Goal: Information Seeking & Learning: Learn about a topic

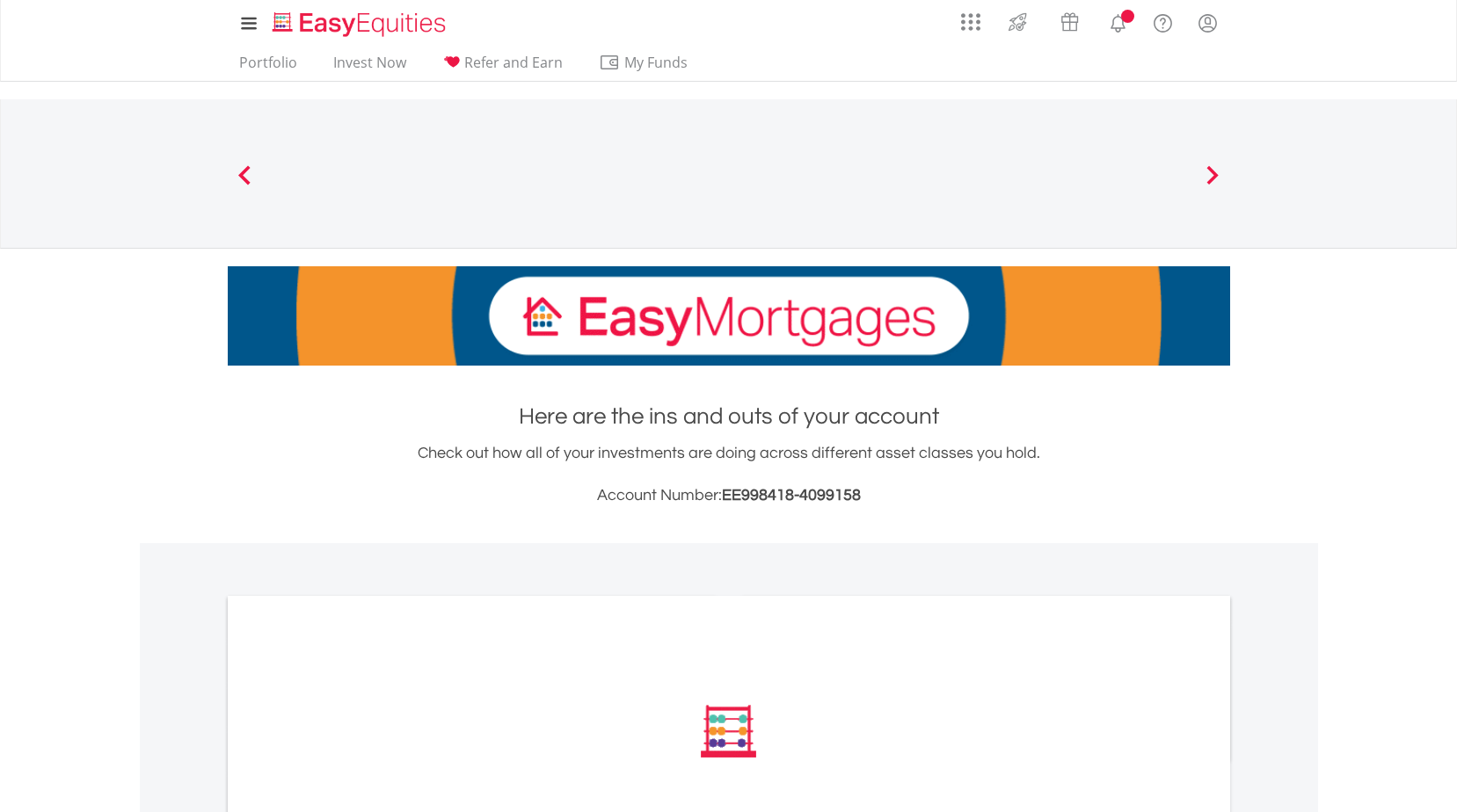
scroll to position [218, 0]
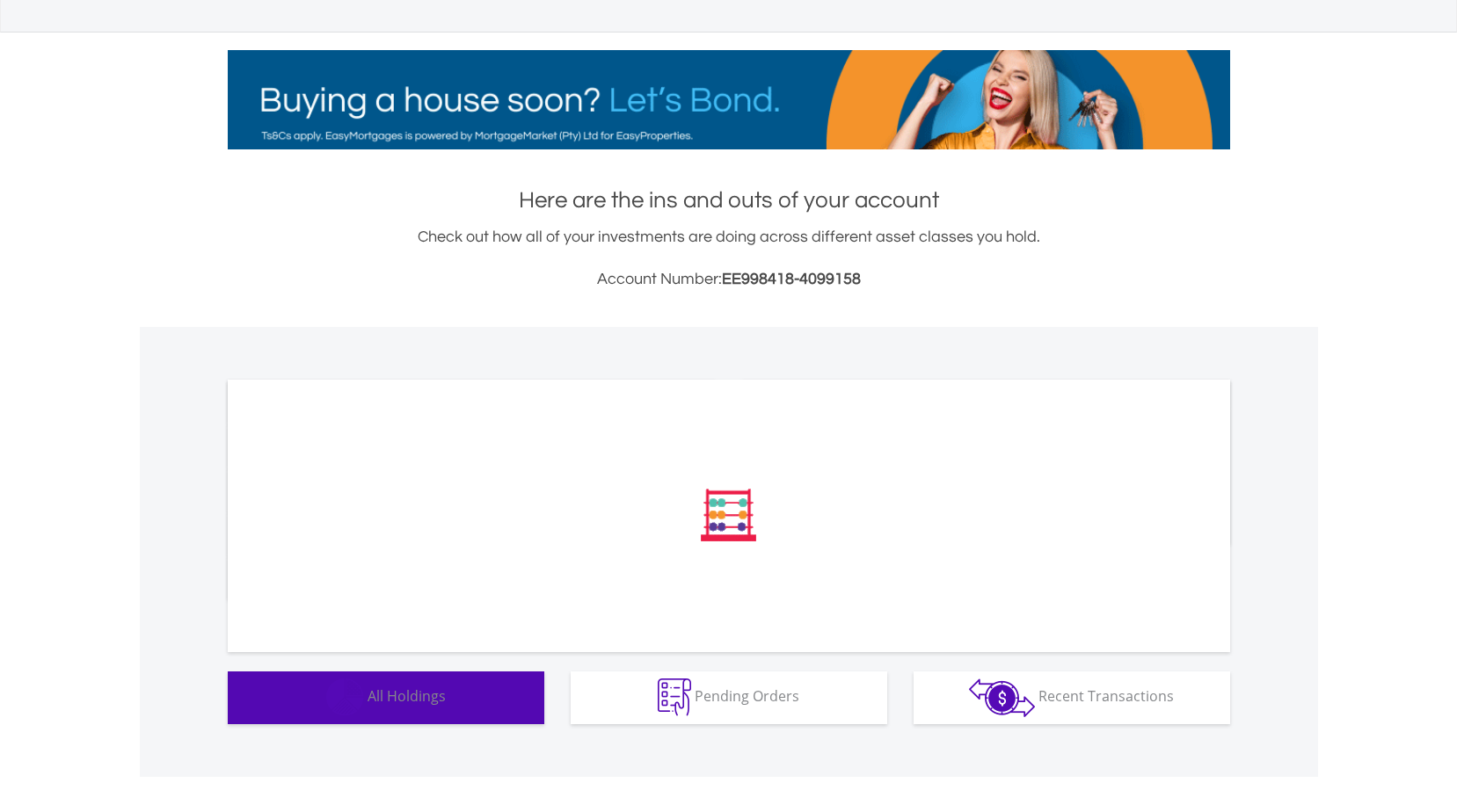
click at [521, 694] on button "Holdings All Holdings" at bounding box center [385, 698] width 316 height 53
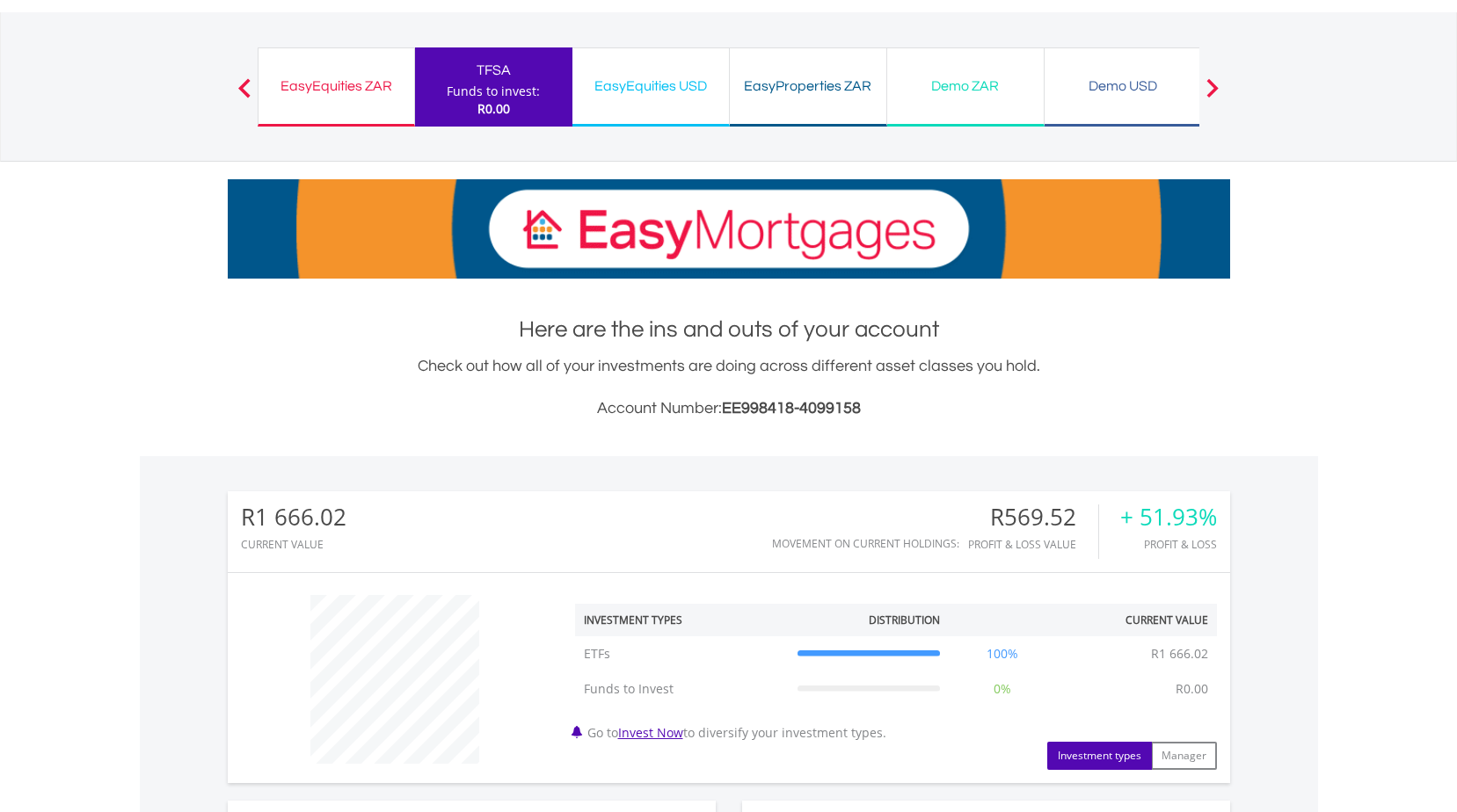
scroll to position [0, 0]
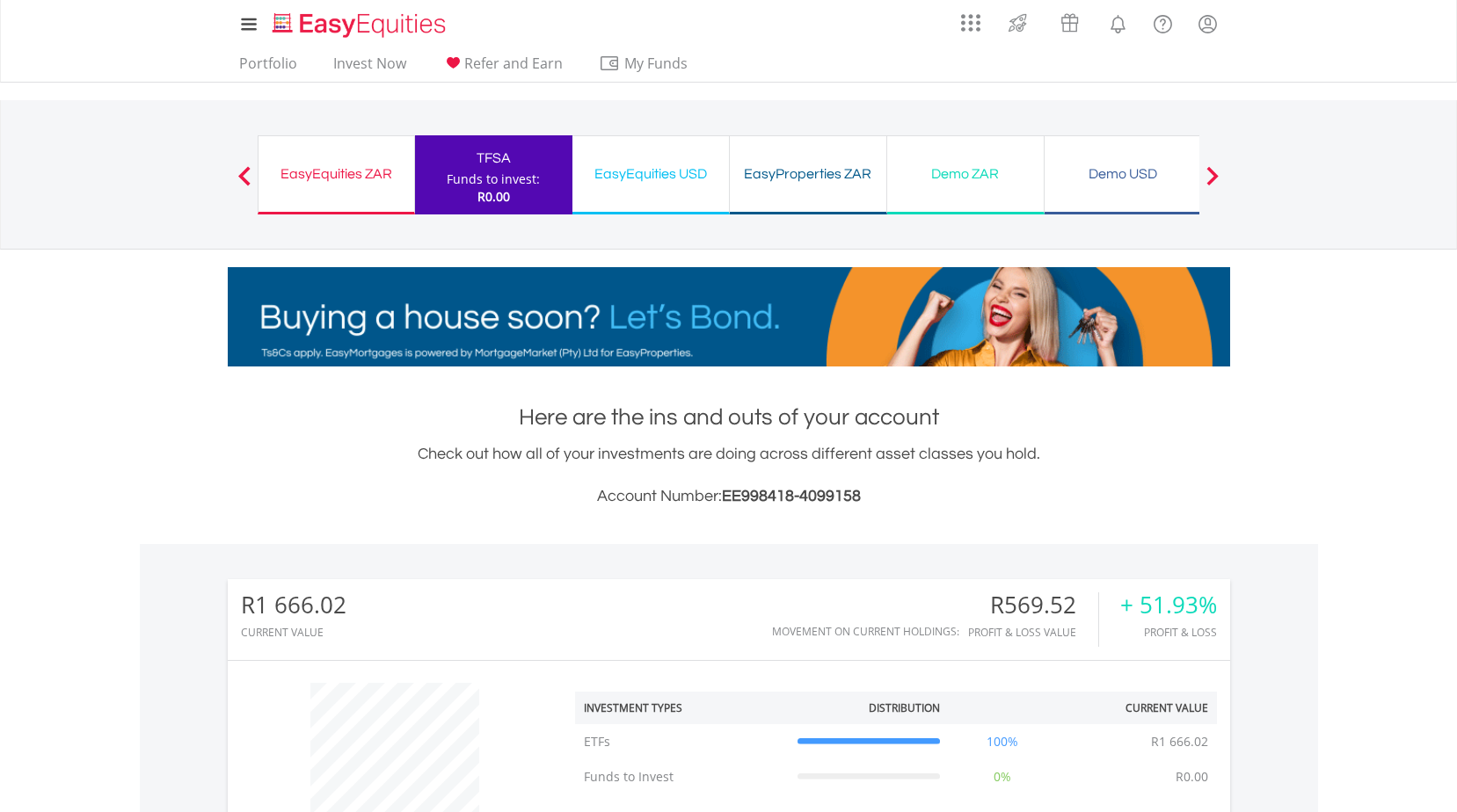
click at [297, 189] on div "EasyEquities ZAR Funds to invest: R0.00" at bounding box center [337, 175] width 158 height 79
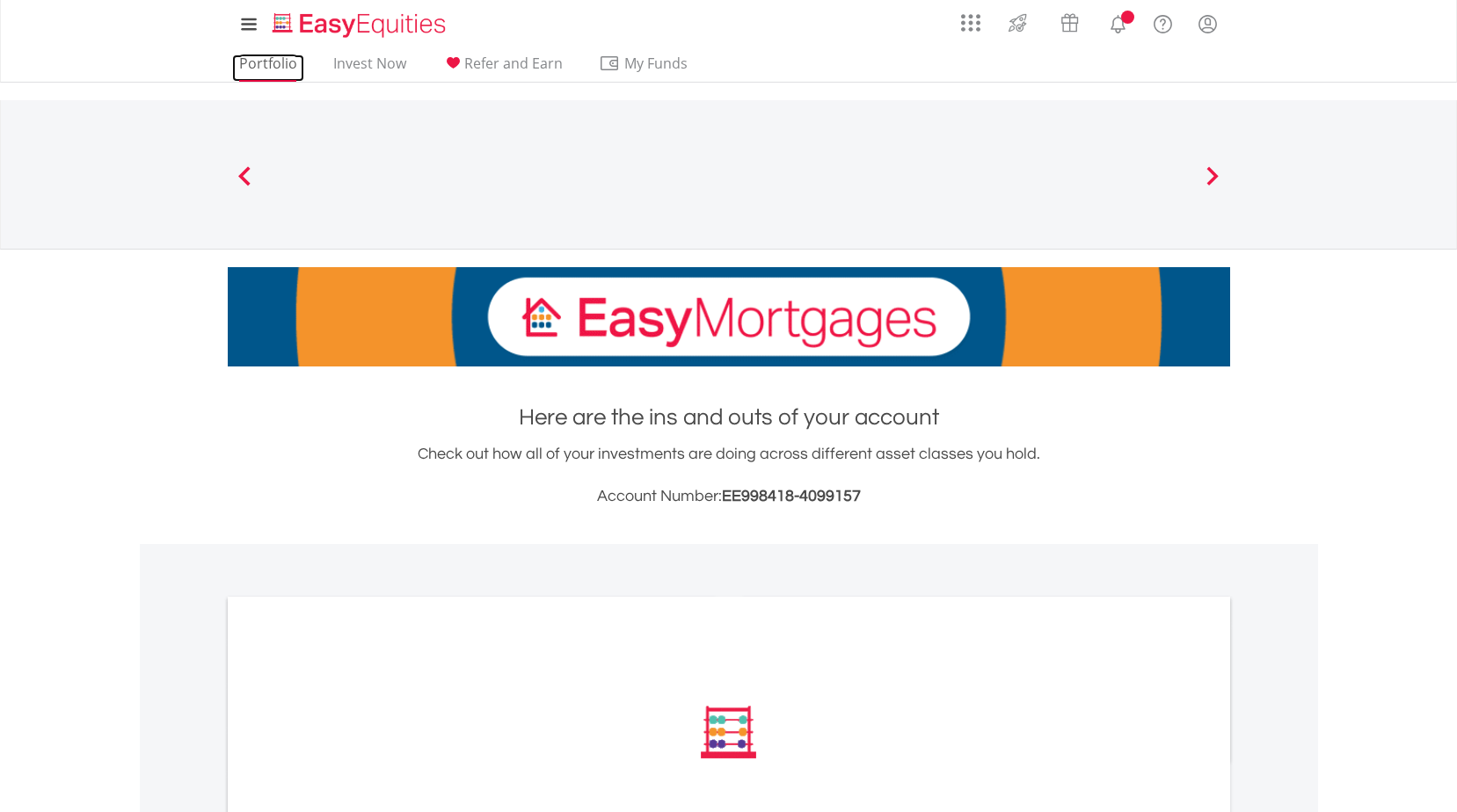
click at [275, 63] on link "Portfolio" at bounding box center [268, 68] width 72 height 28
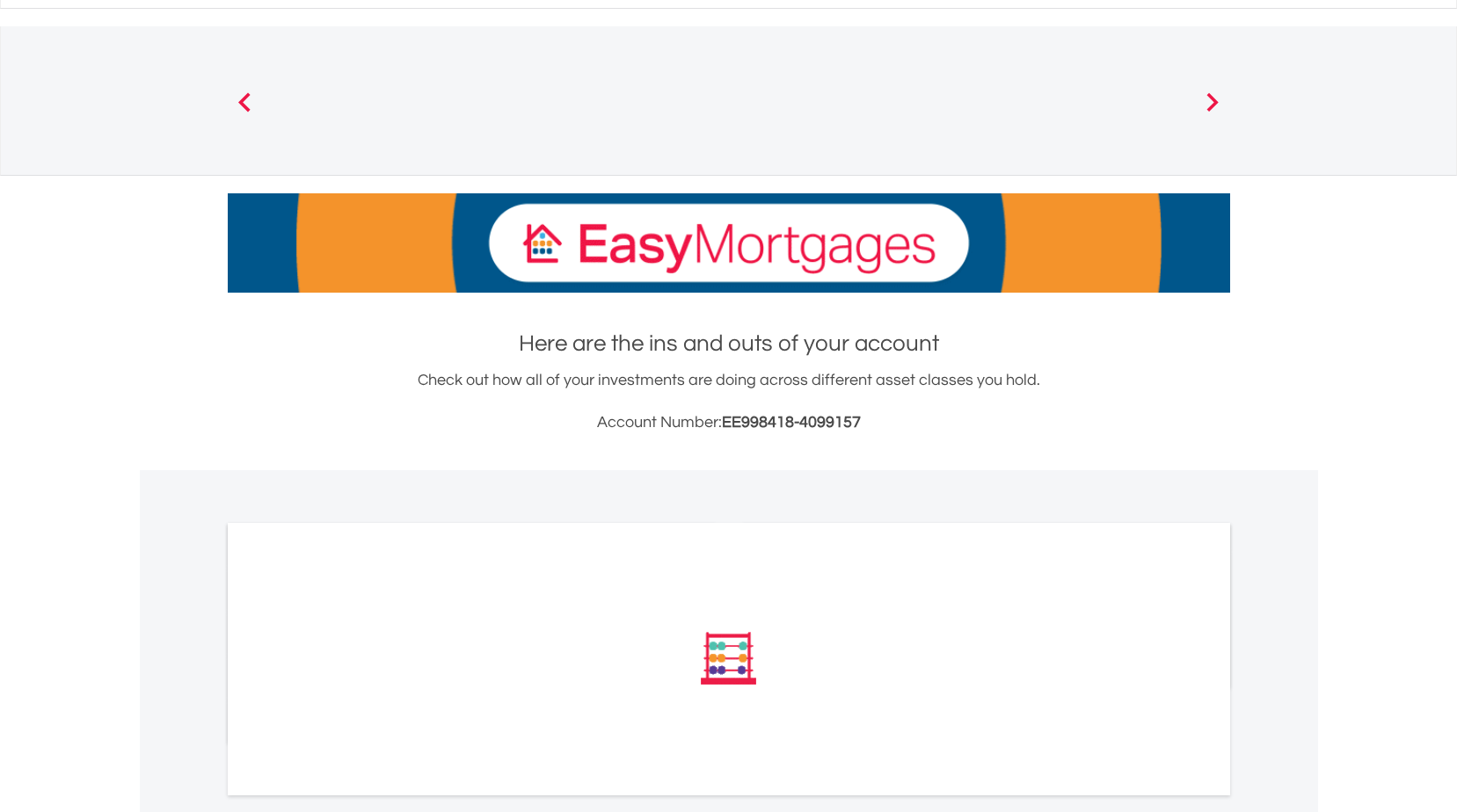
scroll to position [218, 0]
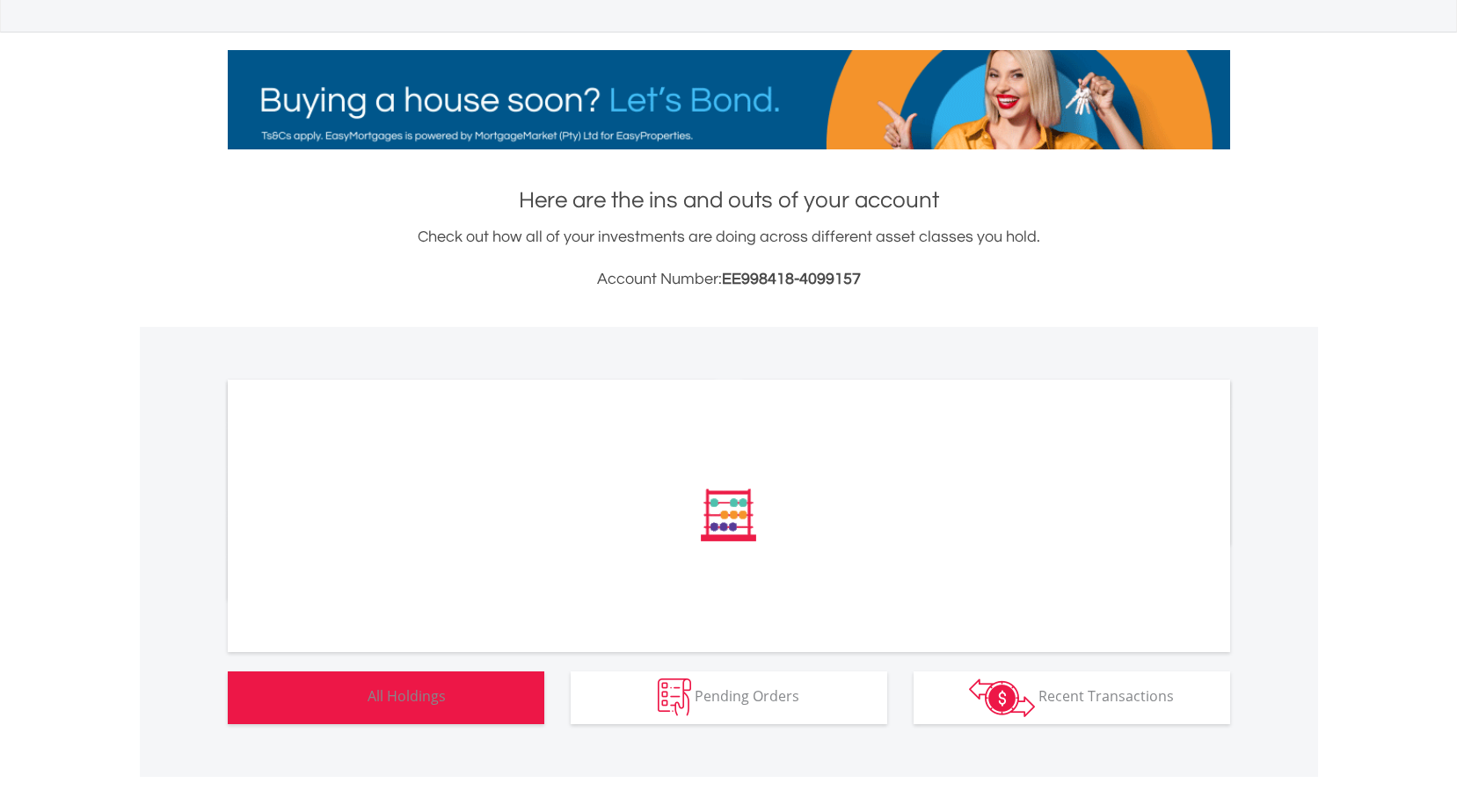
click at [477, 710] on button "Holdings All Holdings" at bounding box center [385, 698] width 316 height 53
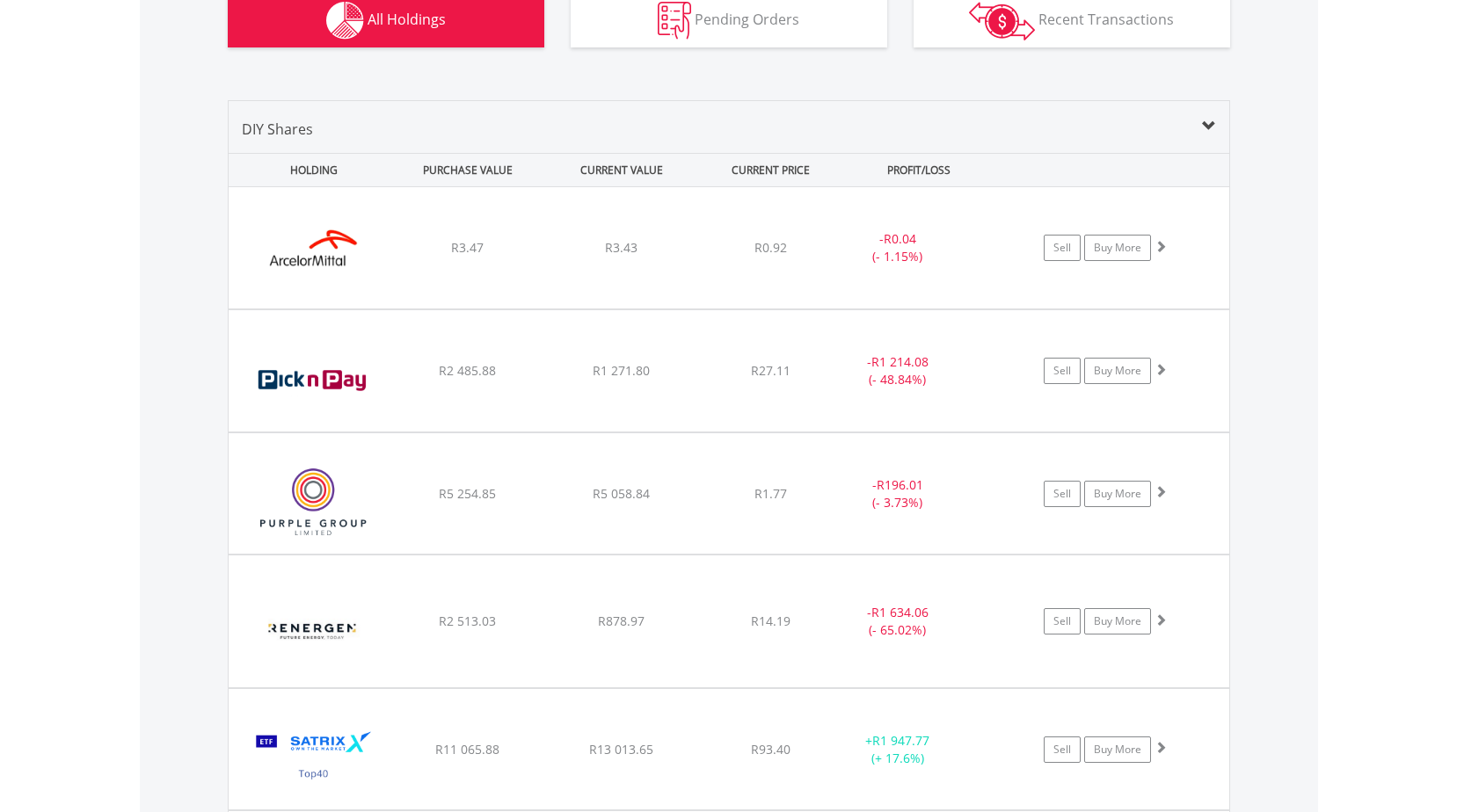
scroll to position [1272, 0]
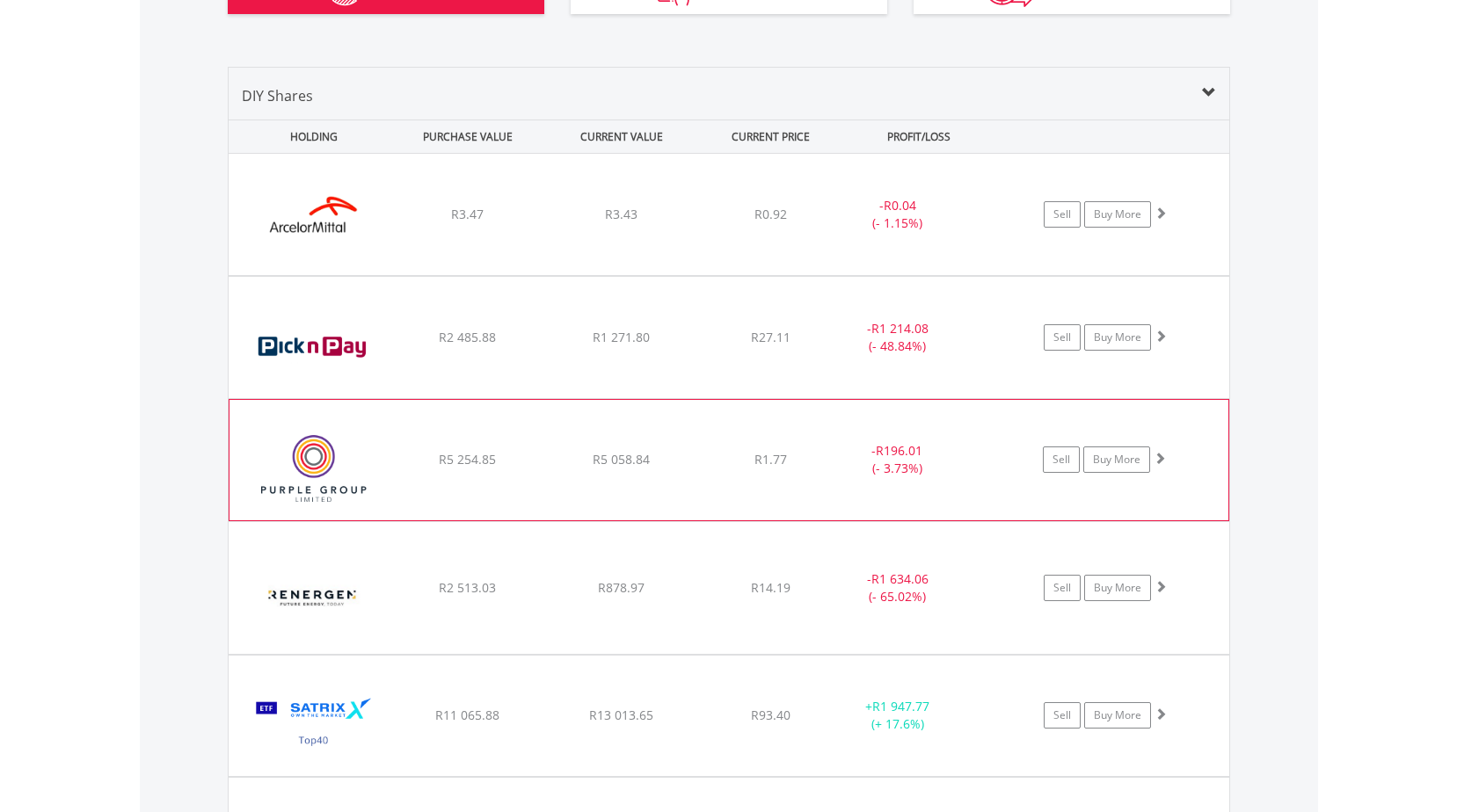
click at [849, 275] on div "﻿ Purple Group Limited R5 254.85 R5 058.84 R1.77 - R196.01 (- 3.73%) Sell Buy M…" at bounding box center [728, 214] width 1000 height 121
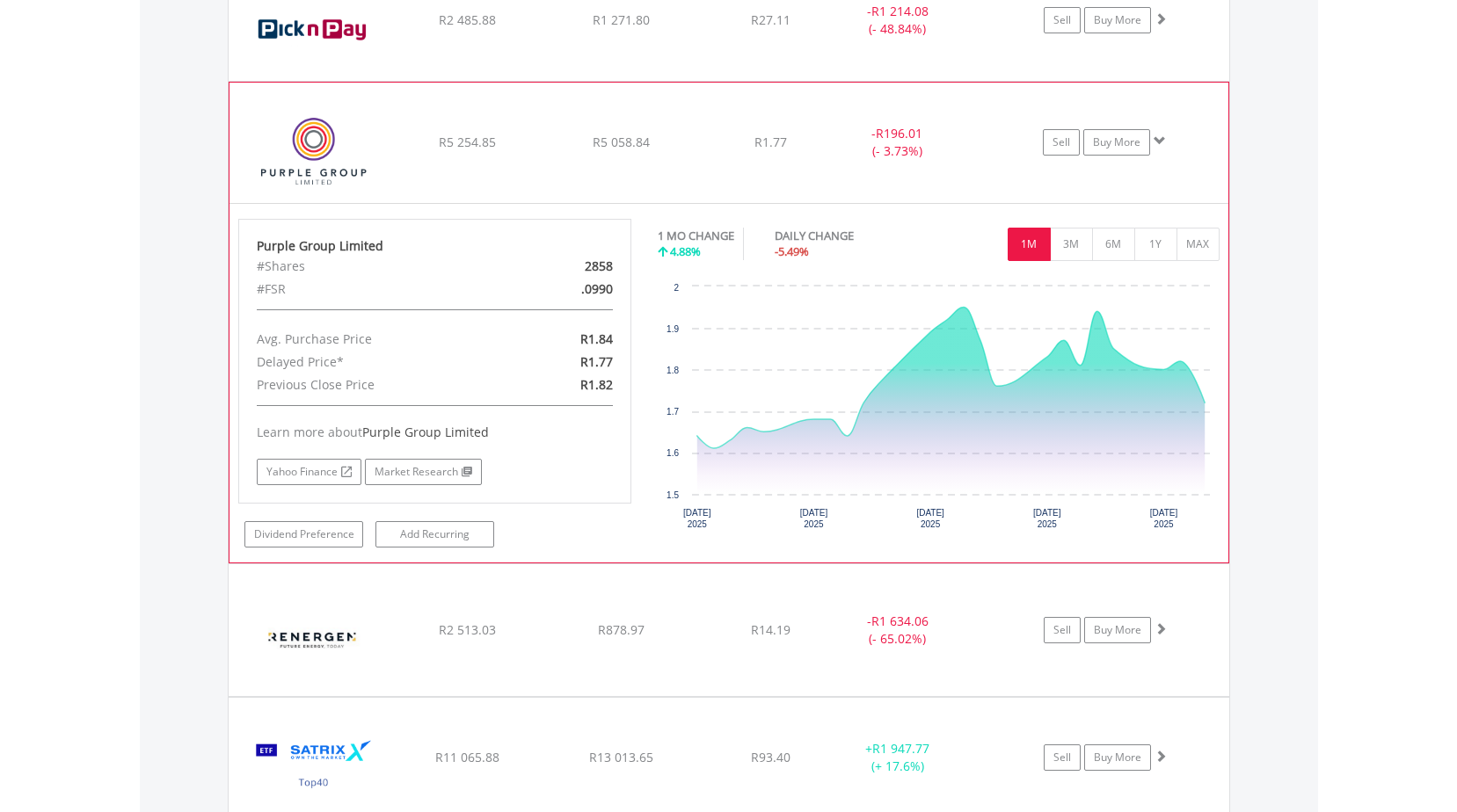
scroll to position [1623, 0]
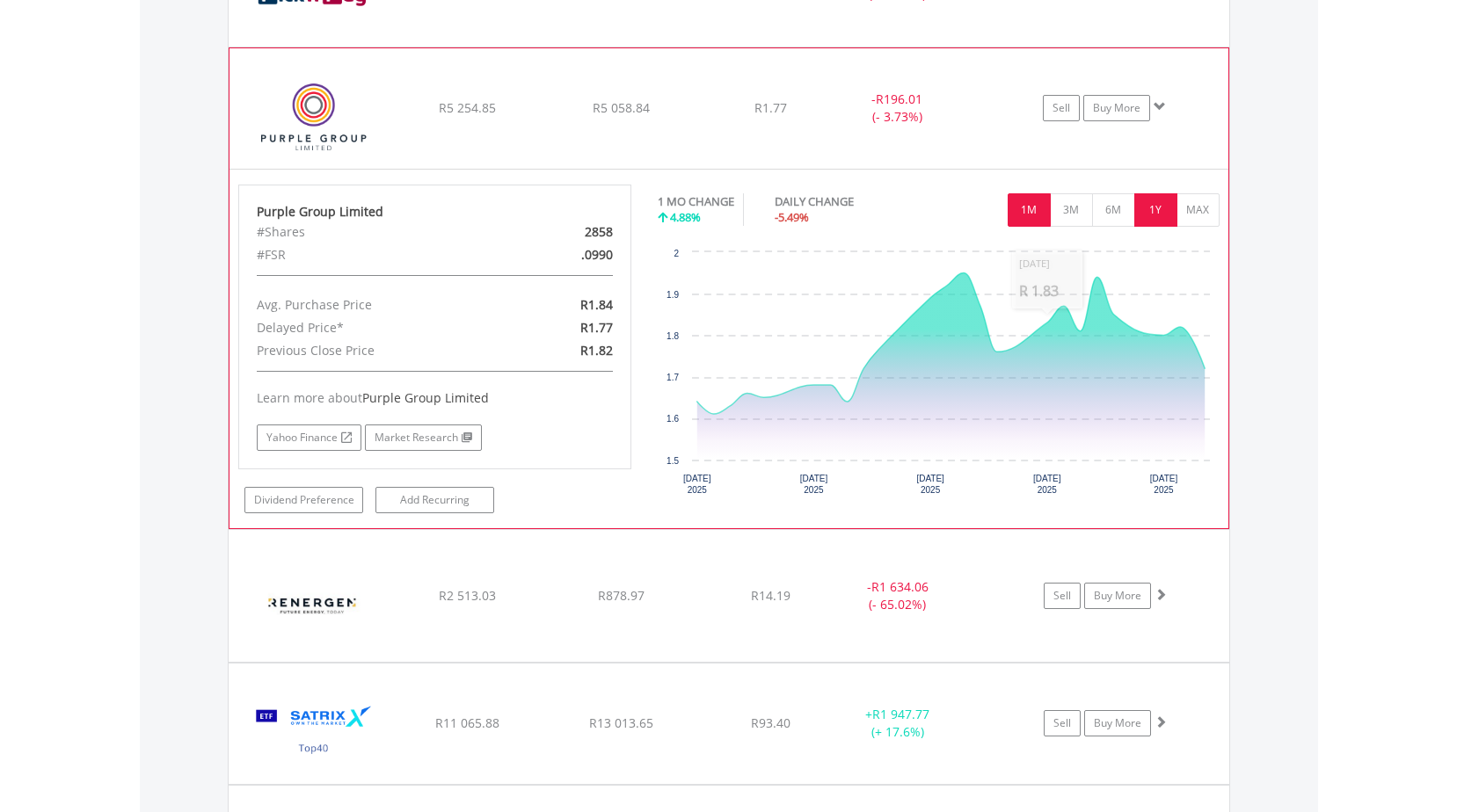
click at [1163, 201] on button "1Y" at bounding box center [1156, 210] width 43 height 33
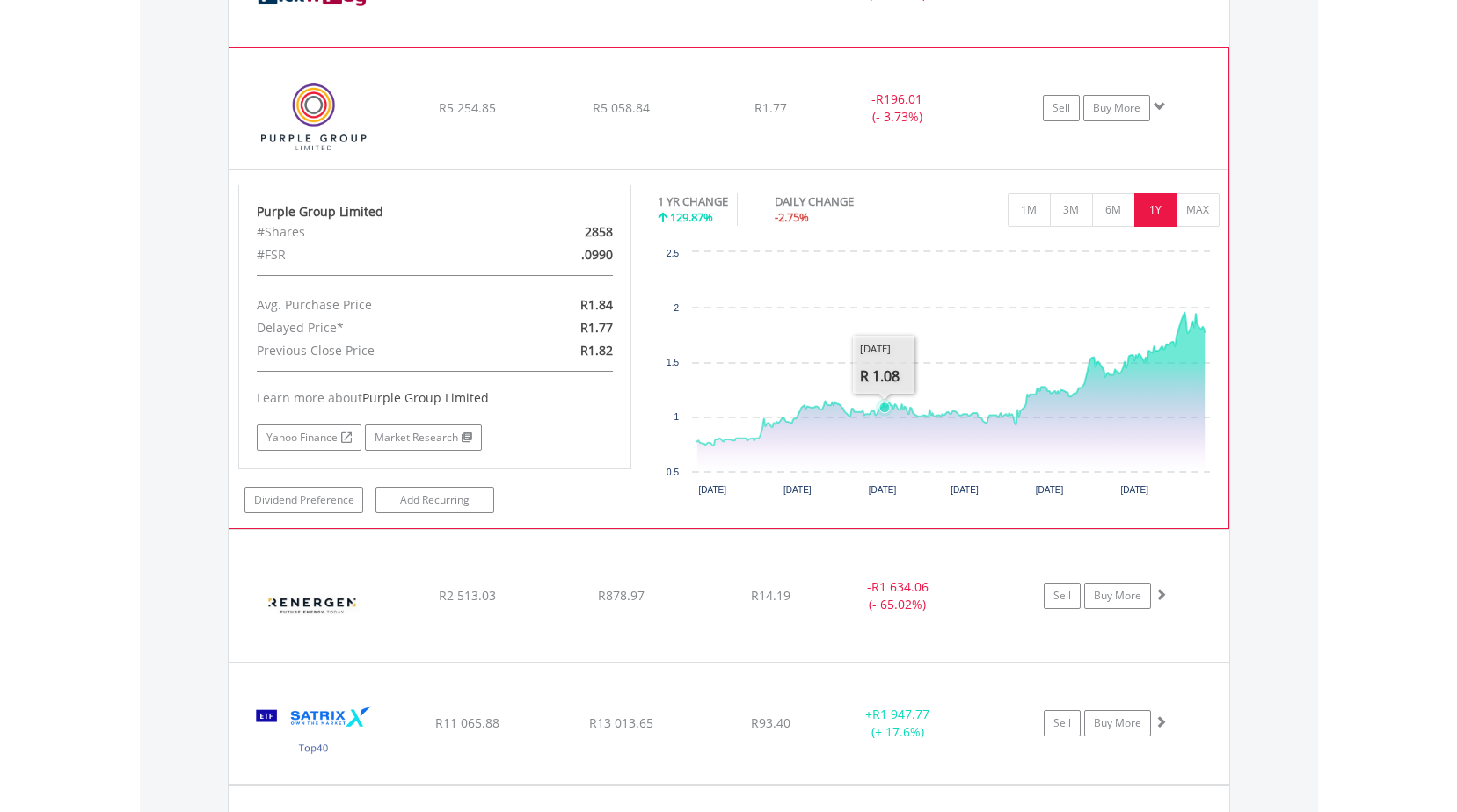
scroll to position [1448, 0]
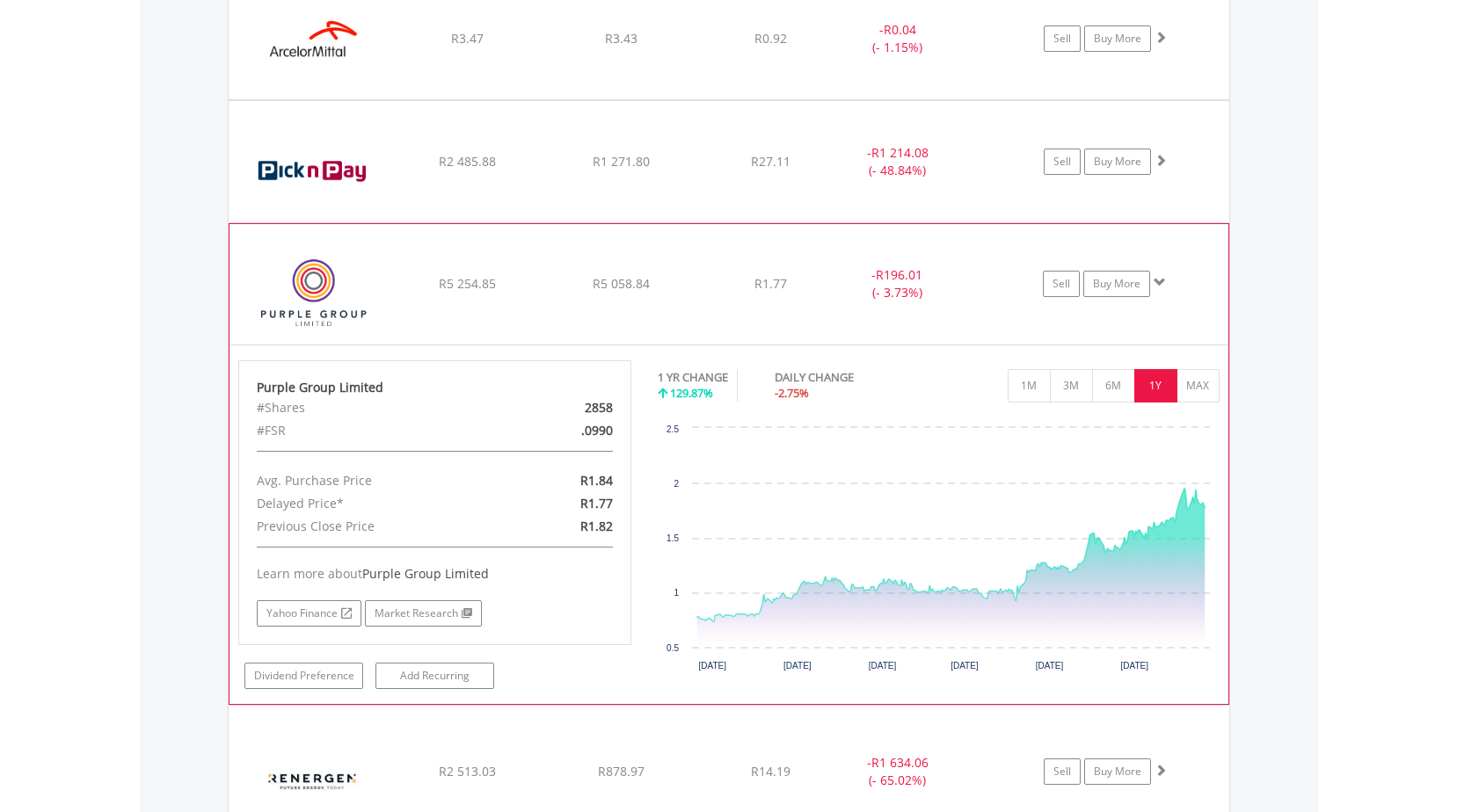
click at [1162, 281] on span at bounding box center [1159, 281] width 13 height 13
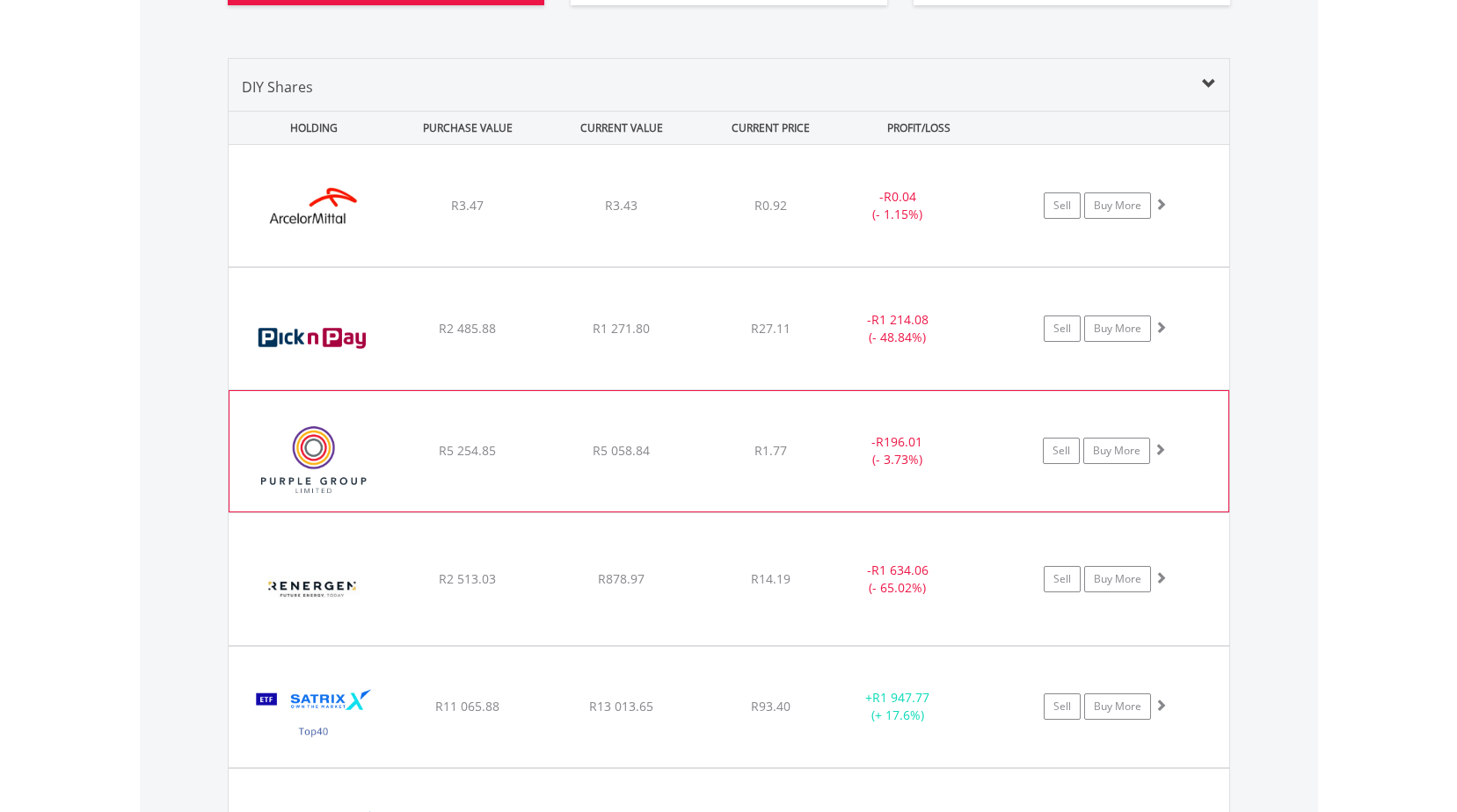
scroll to position [1184, 0]
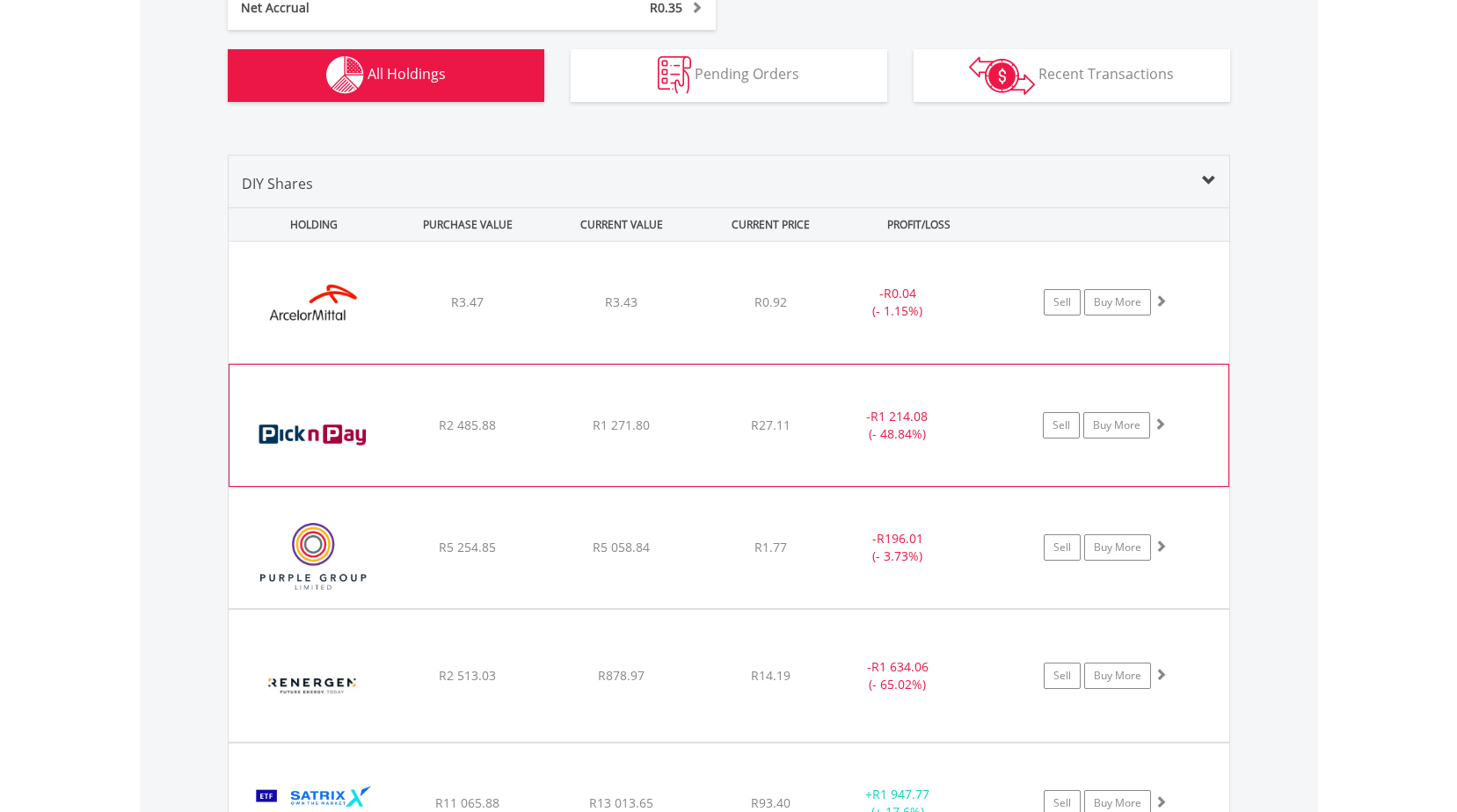
click at [755, 363] on div "﻿ Pick n Pay Stores Limited R2 485.88 R1 271.80 R27.11 - R1 214.08 (- 48.84%) S…" at bounding box center [728, 302] width 1000 height 121
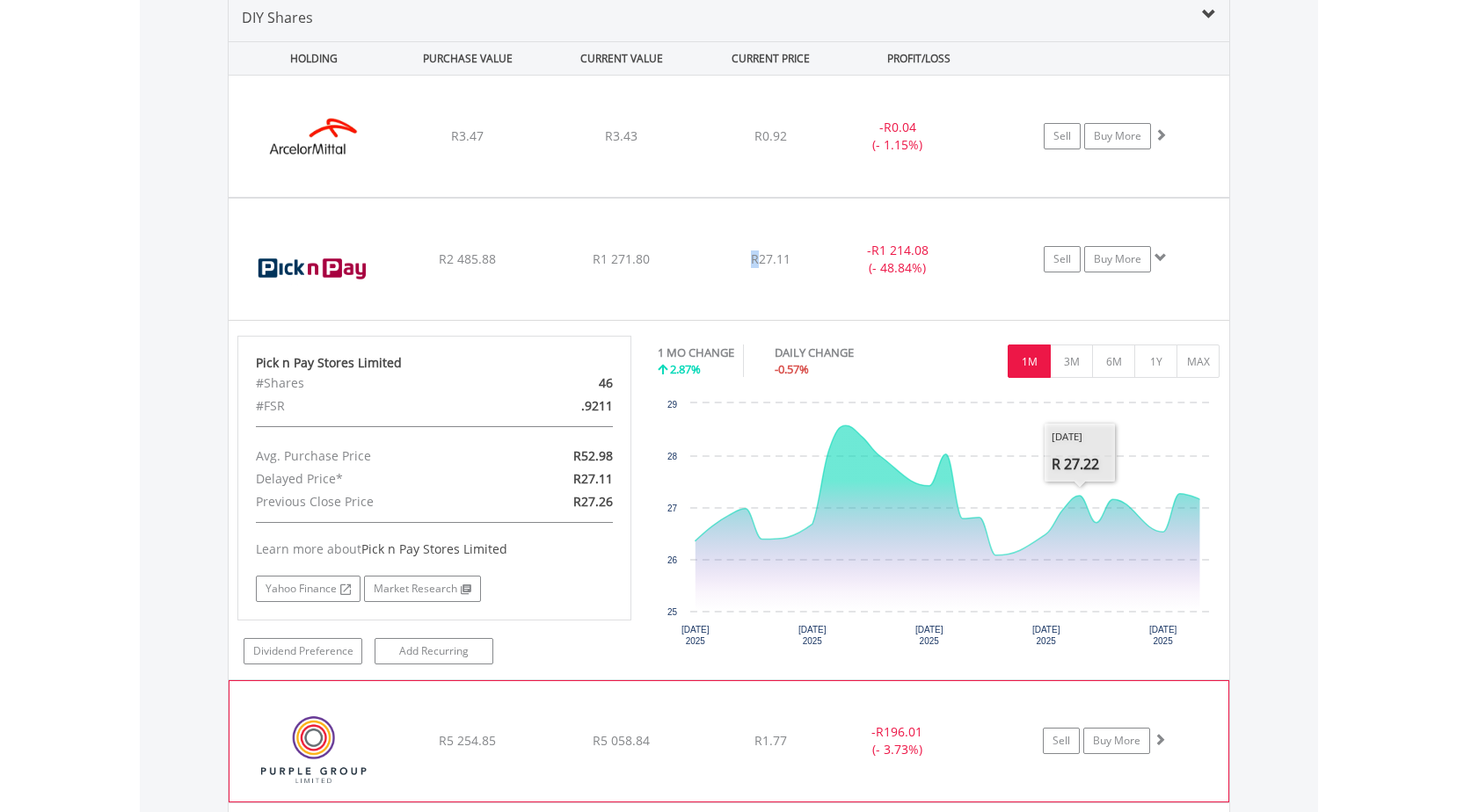
scroll to position [1359, 0]
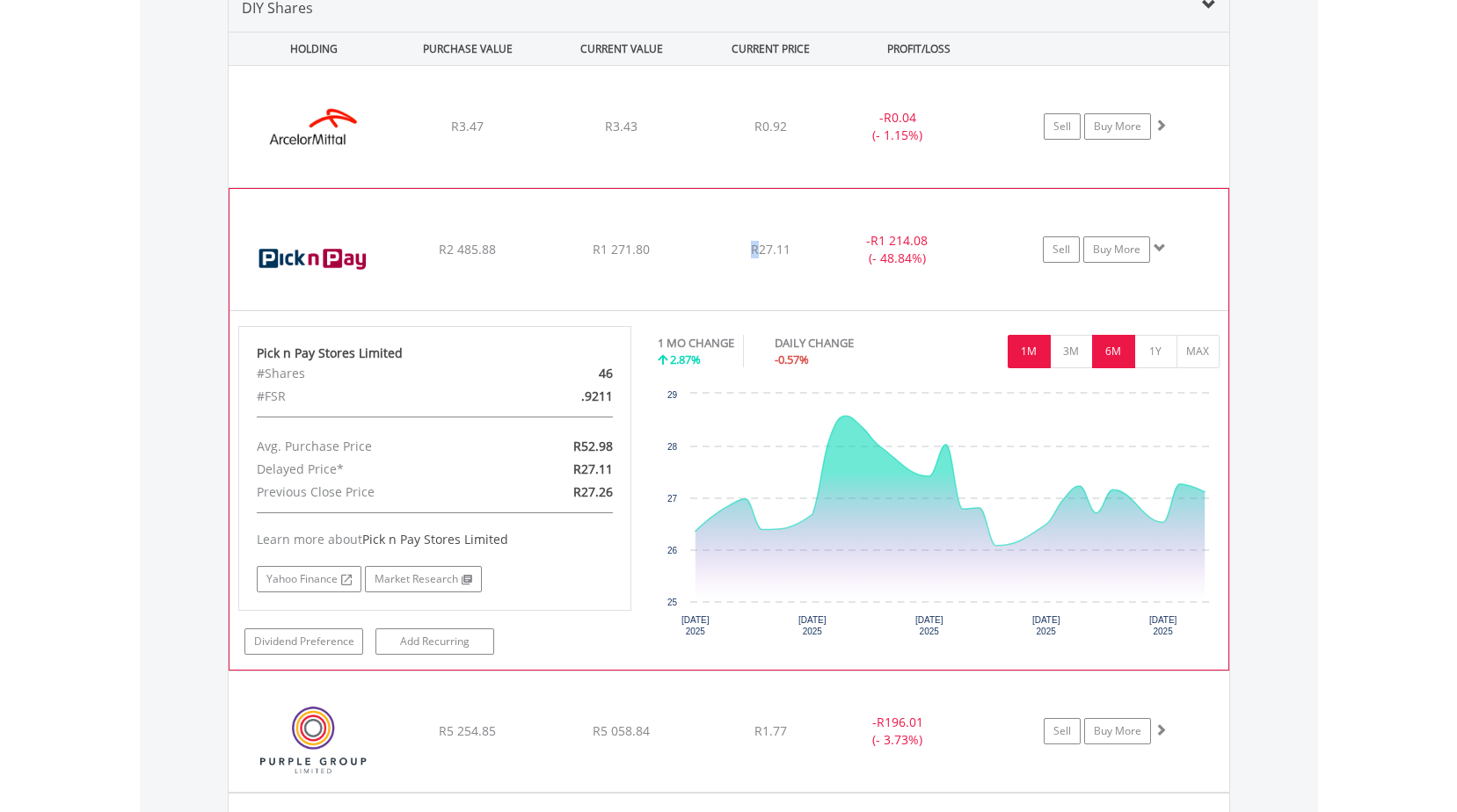
click at [1120, 357] on button "6M" at bounding box center [1113, 351] width 43 height 33
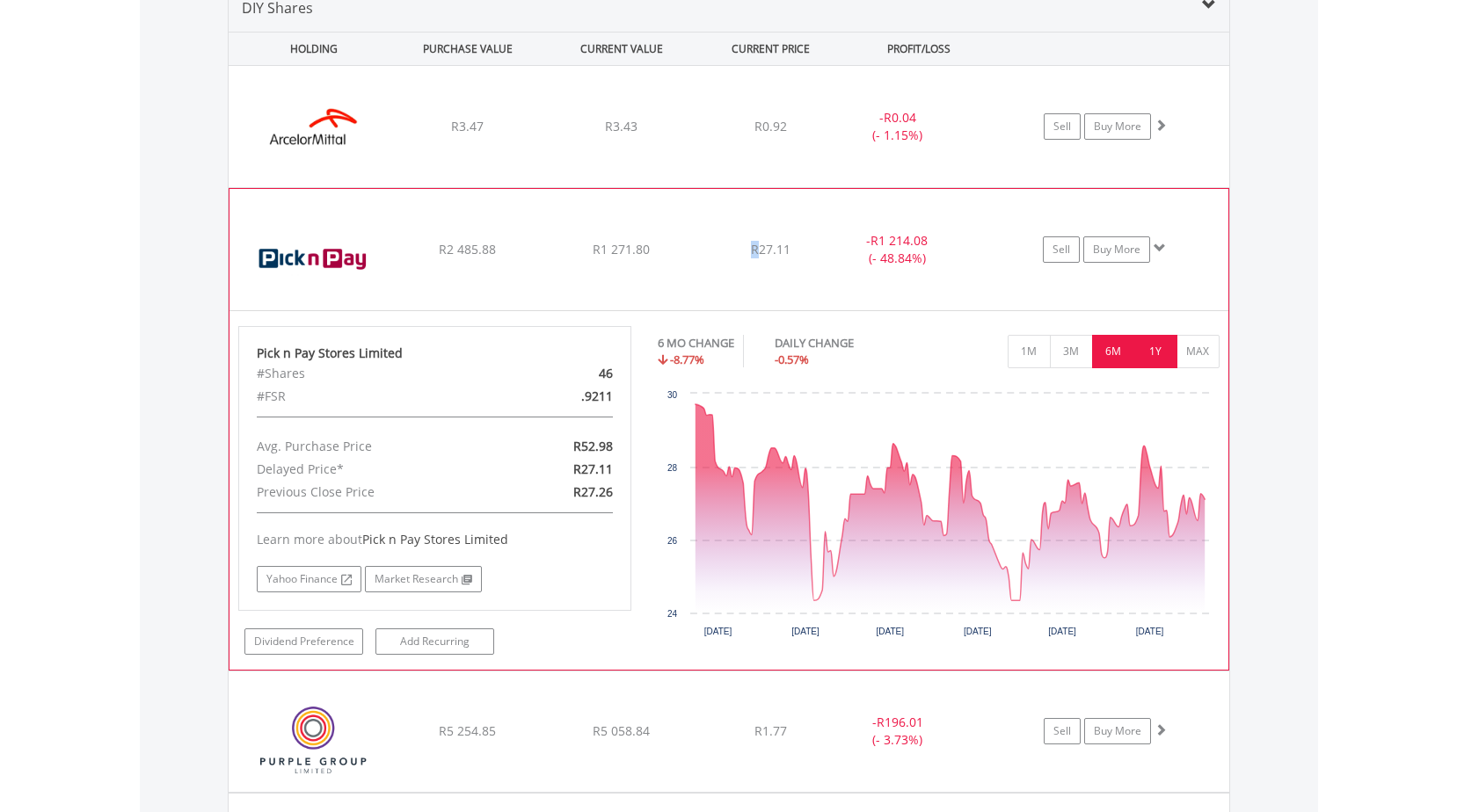
click at [1145, 351] on button "1Y" at bounding box center [1156, 351] width 43 height 33
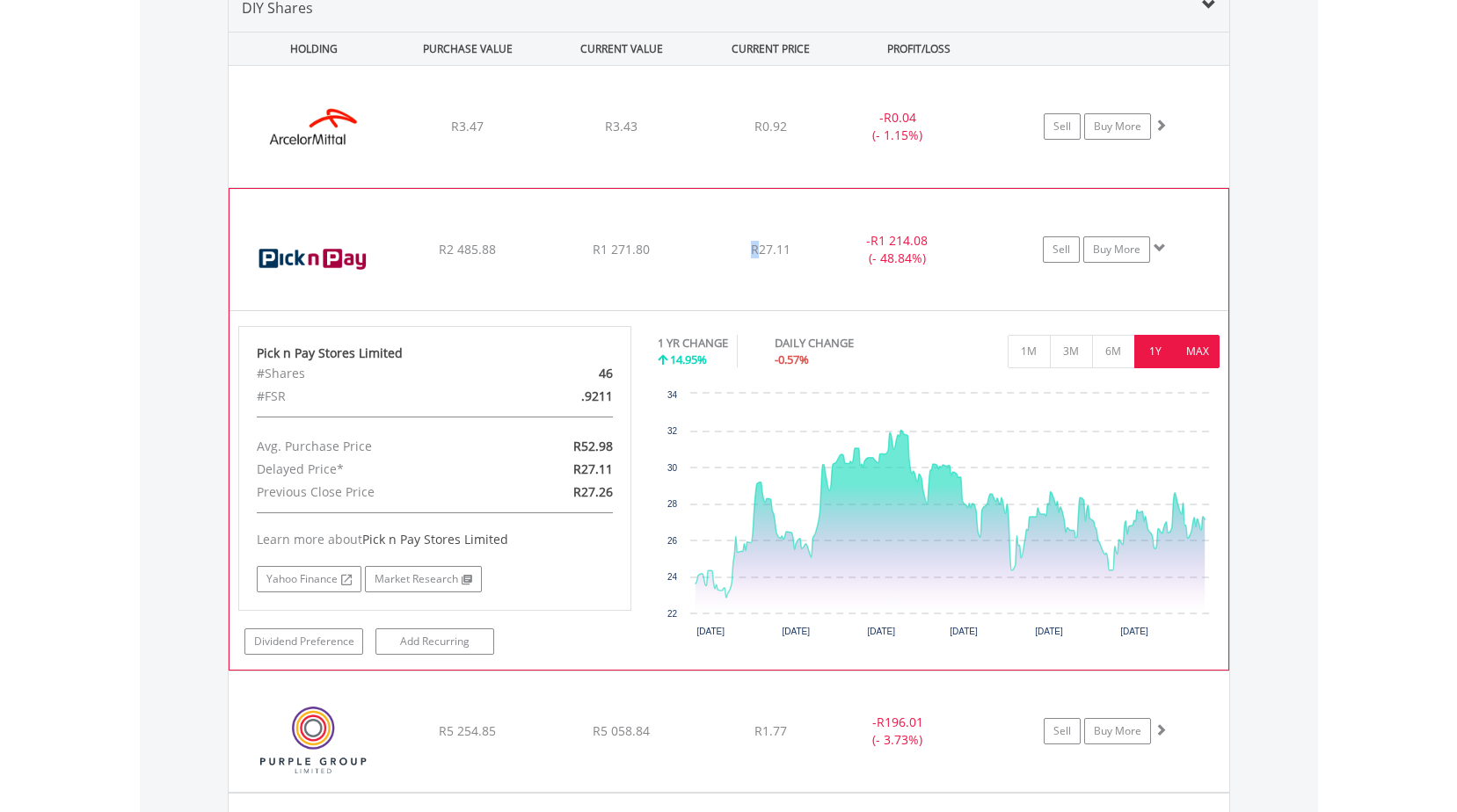
click at [1193, 350] on button "MAX" at bounding box center [1198, 351] width 43 height 33
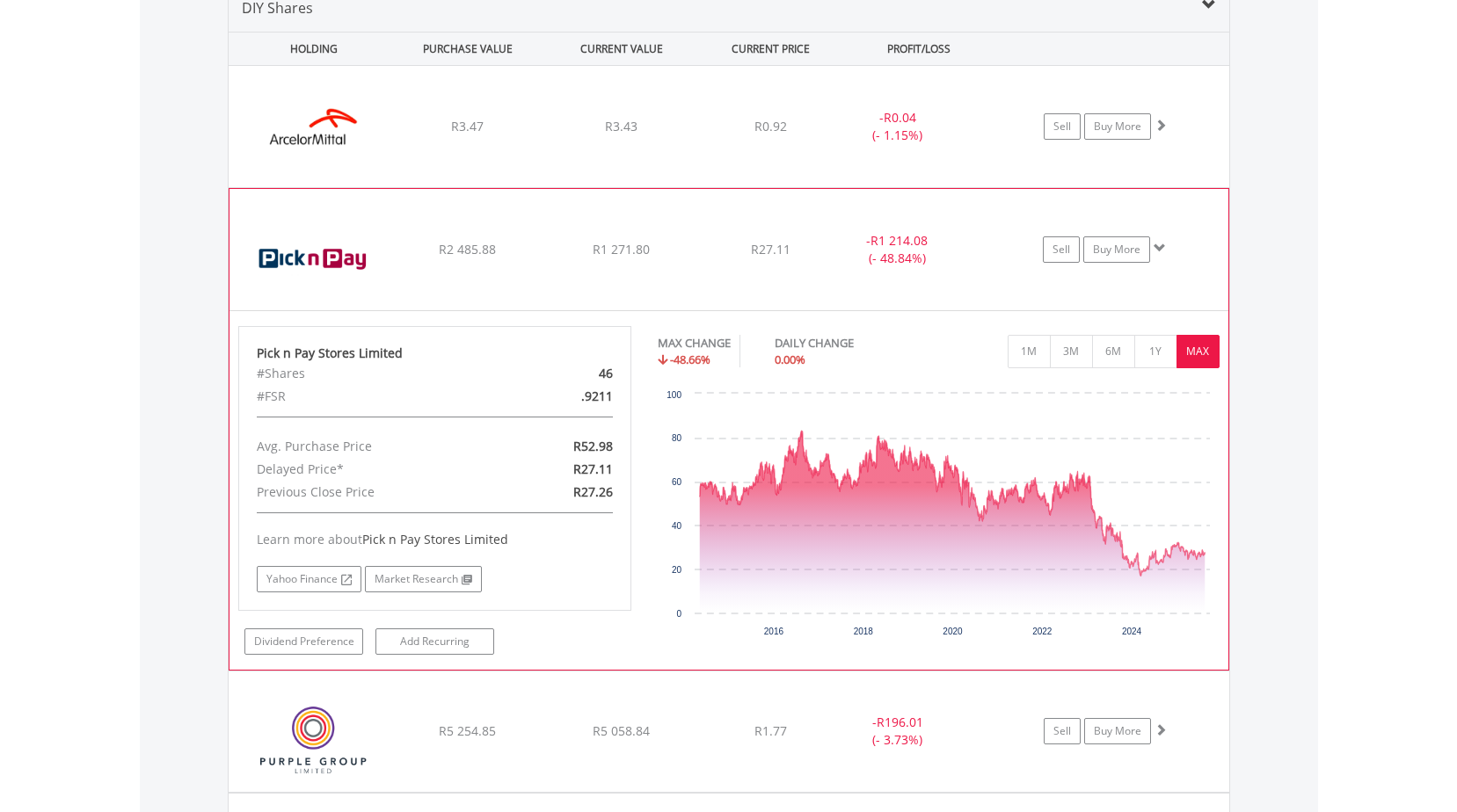
click at [1161, 247] on span at bounding box center [1159, 248] width 13 height 13
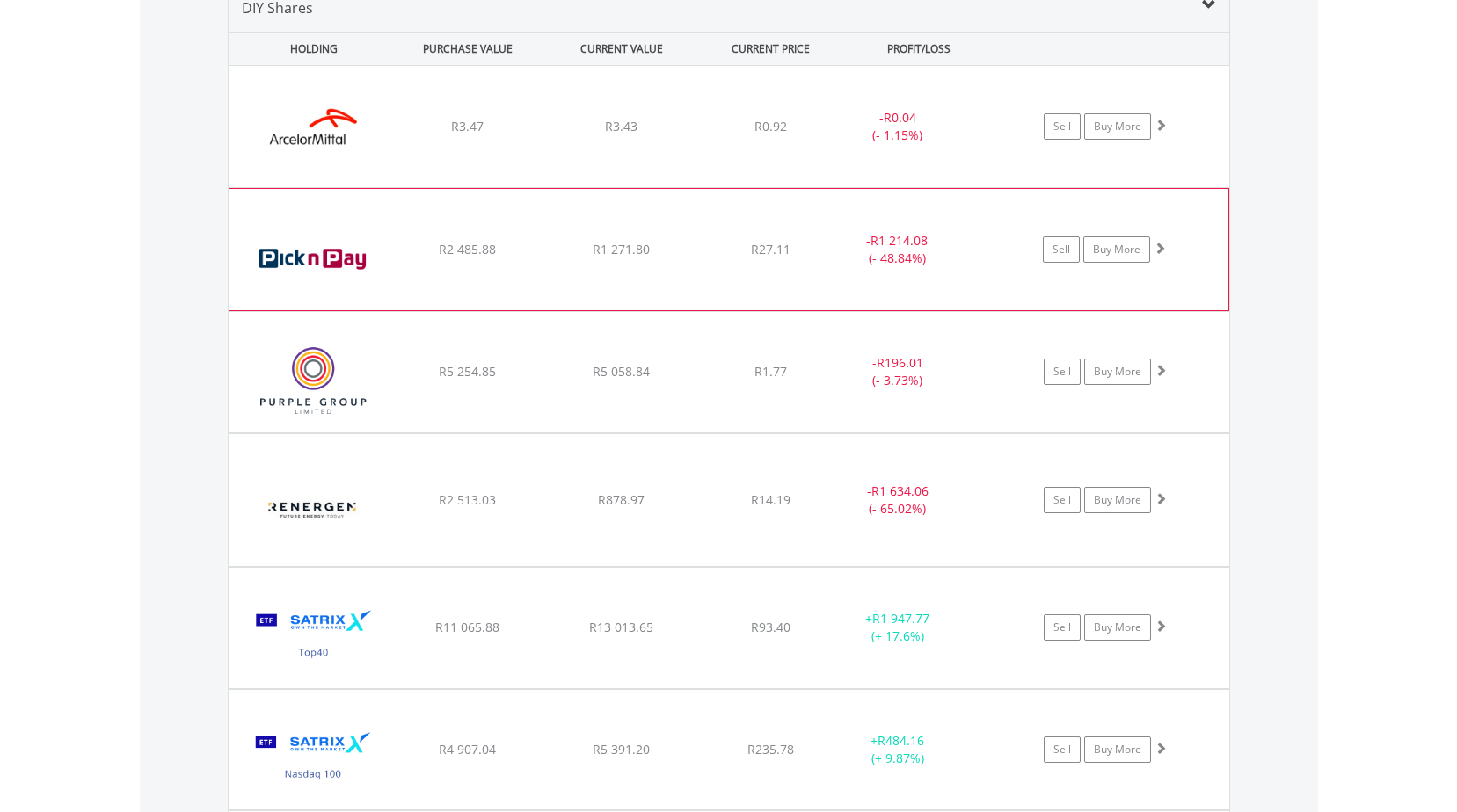
click at [916, 126] on span "R1 214.08" at bounding box center [899, 117] width 32 height 17
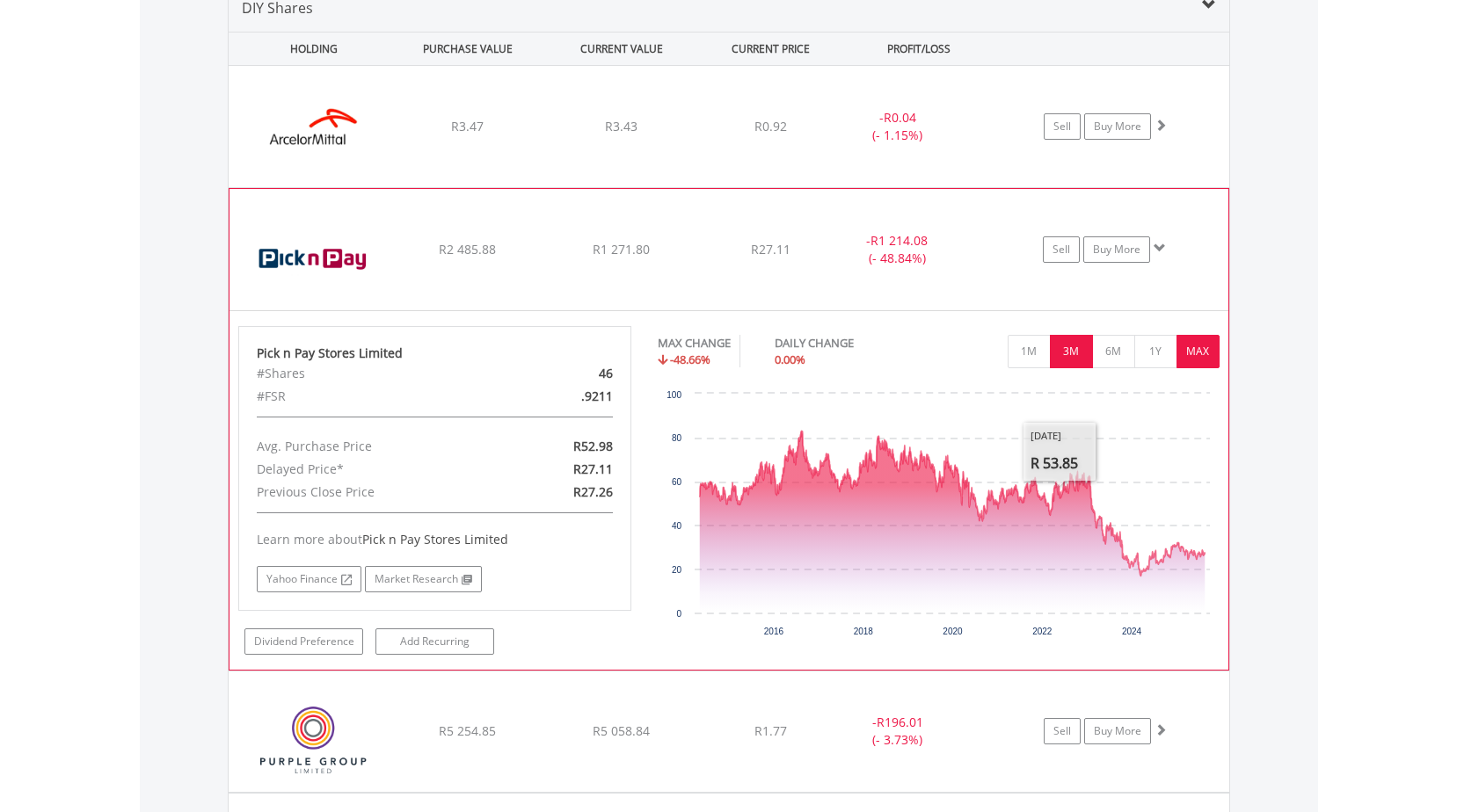
click at [1069, 358] on button "3M" at bounding box center [1071, 351] width 43 height 33
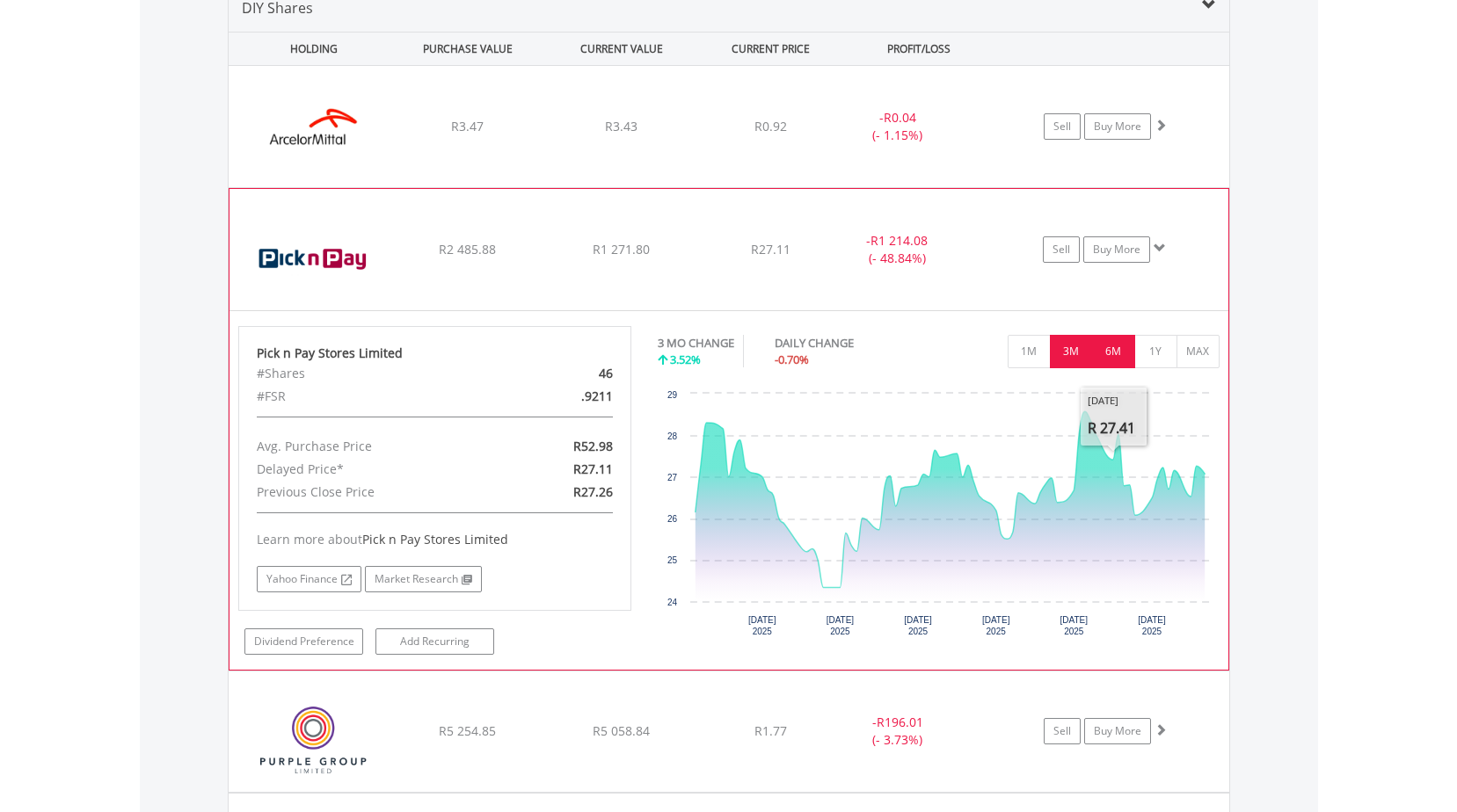
click at [1109, 346] on button "6M" at bounding box center [1113, 351] width 43 height 33
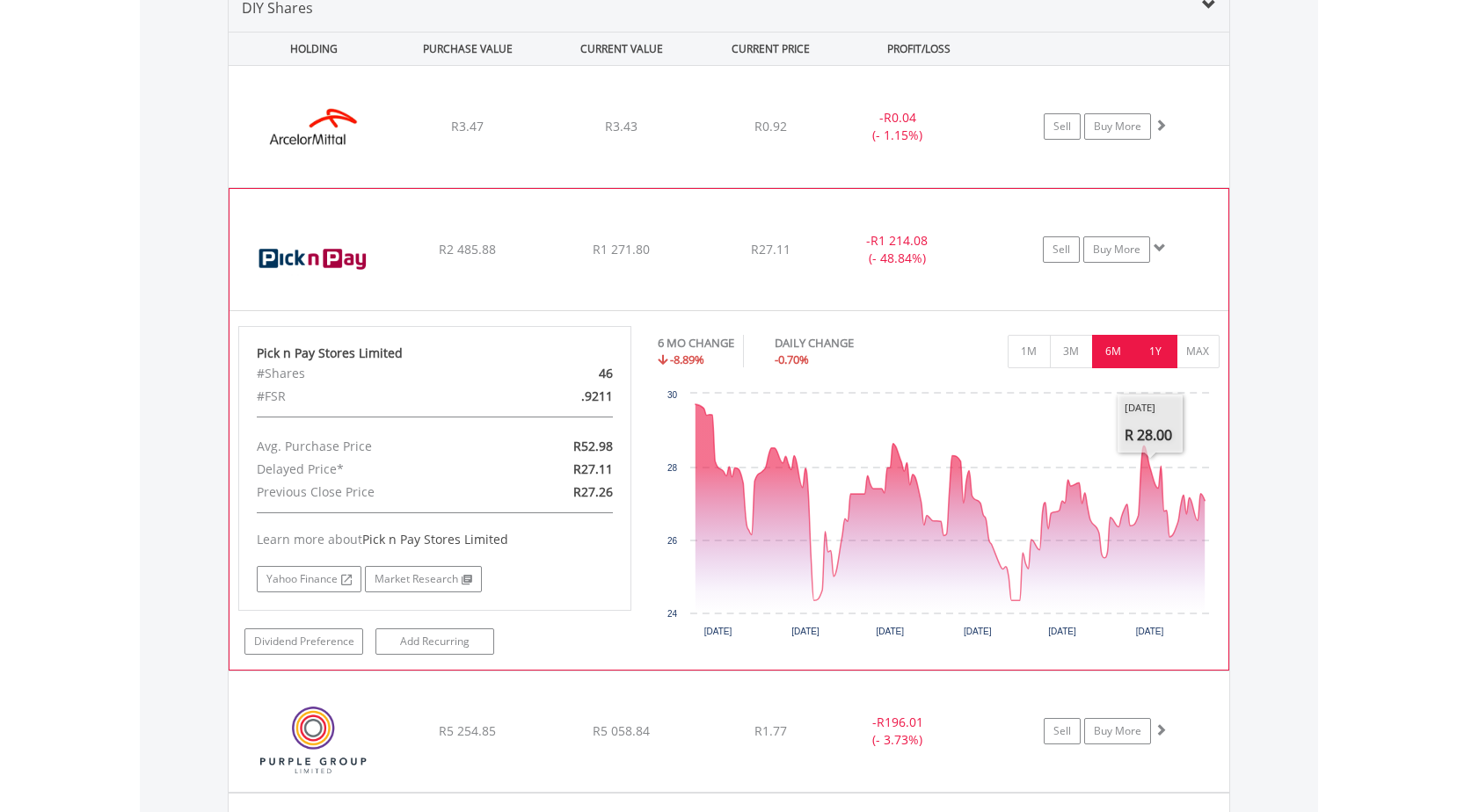
click at [1166, 347] on button "1Y" at bounding box center [1156, 351] width 43 height 33
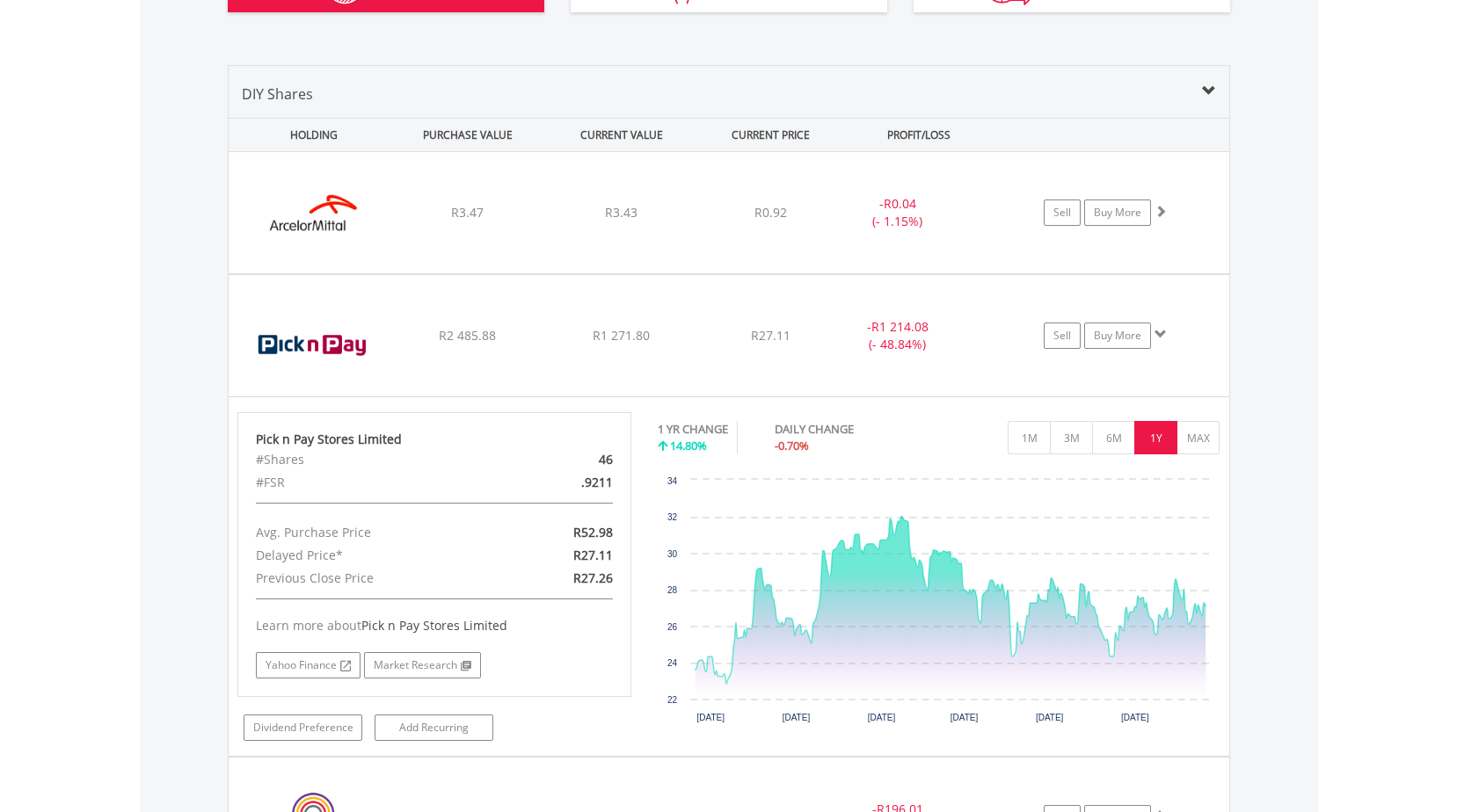
scroll to position [1272, 0]
